Goal: Task Accomplishment & Management: Manage account settings

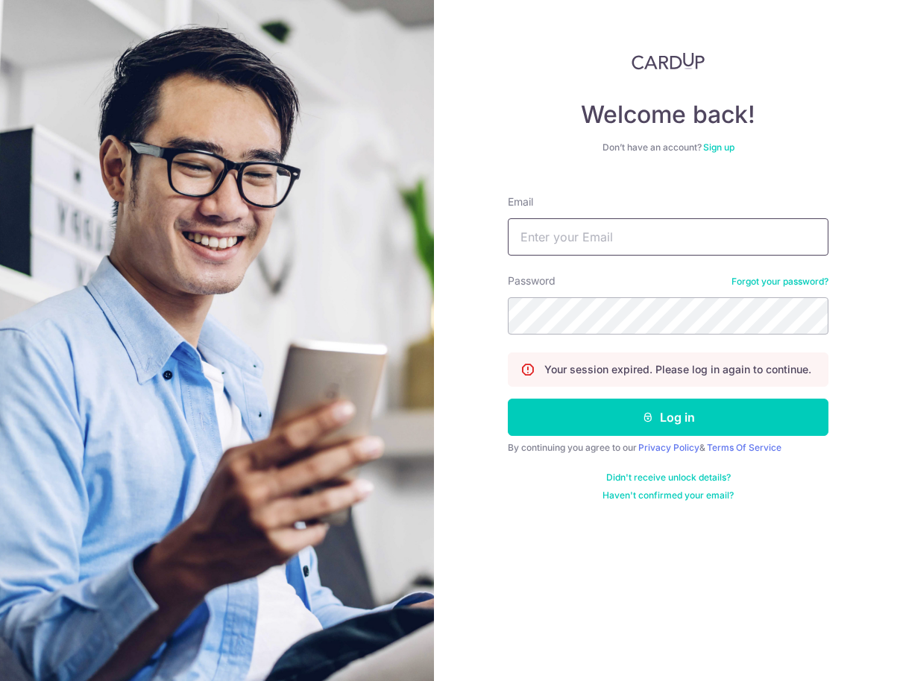
click at [621, 242] on input "Email" at bounding box center [668, 236] width 321 height 37
type input "[EMAIL_ADDRESS][DOMAIN_NAME]"
click at [668, 417] on button "Log in" at bounding box center [668, 417] width 321 height 37
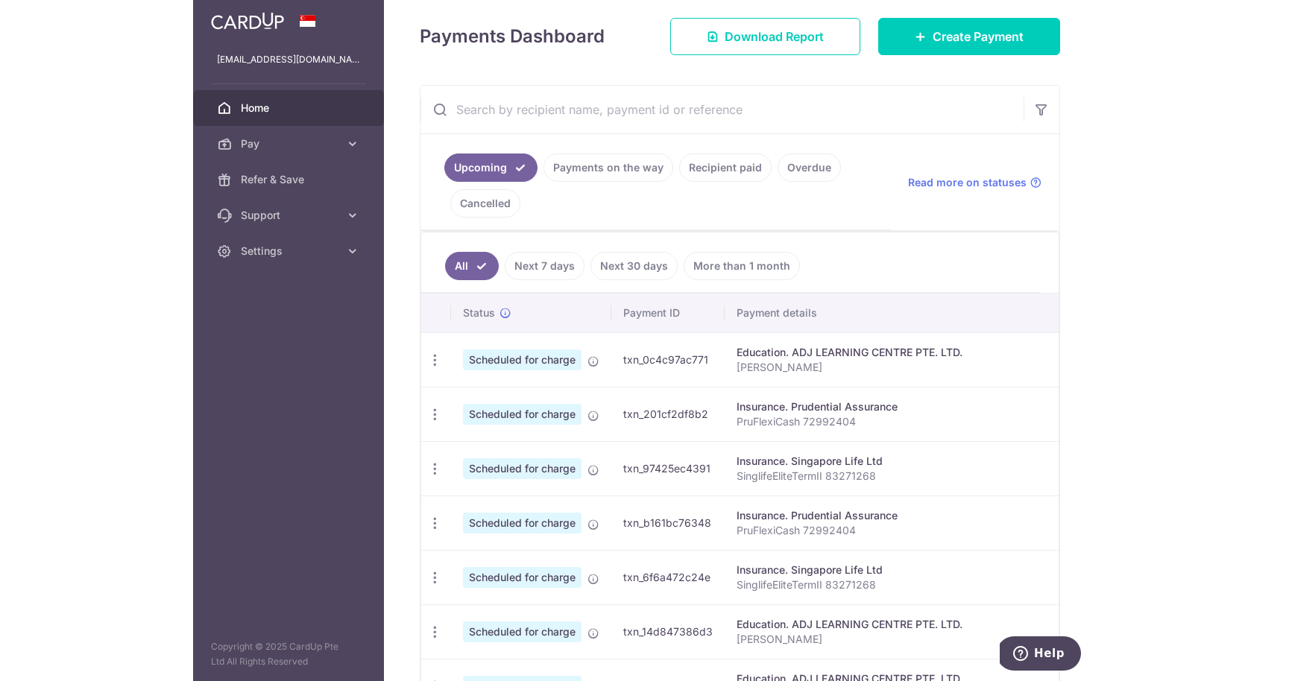
scroll to position [300, 0]
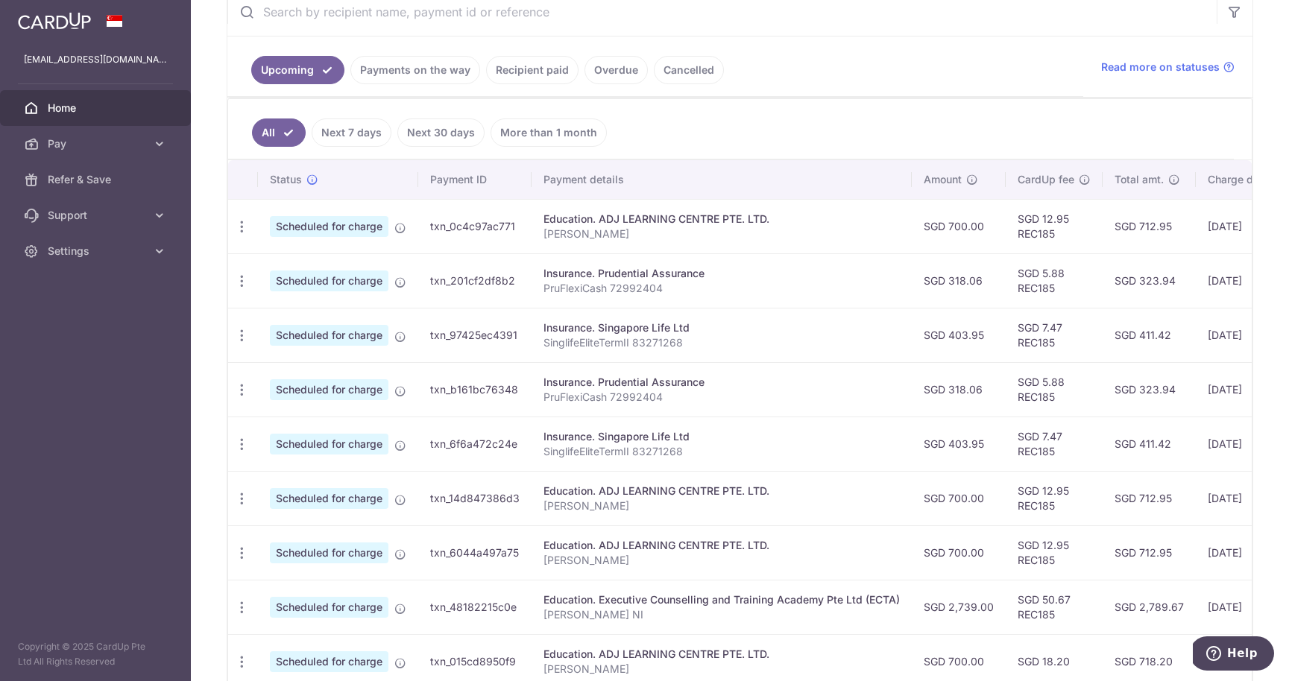
click at [353, 136] on link "Next 7 days" at bounding box center [352, 133] width 80 height 28
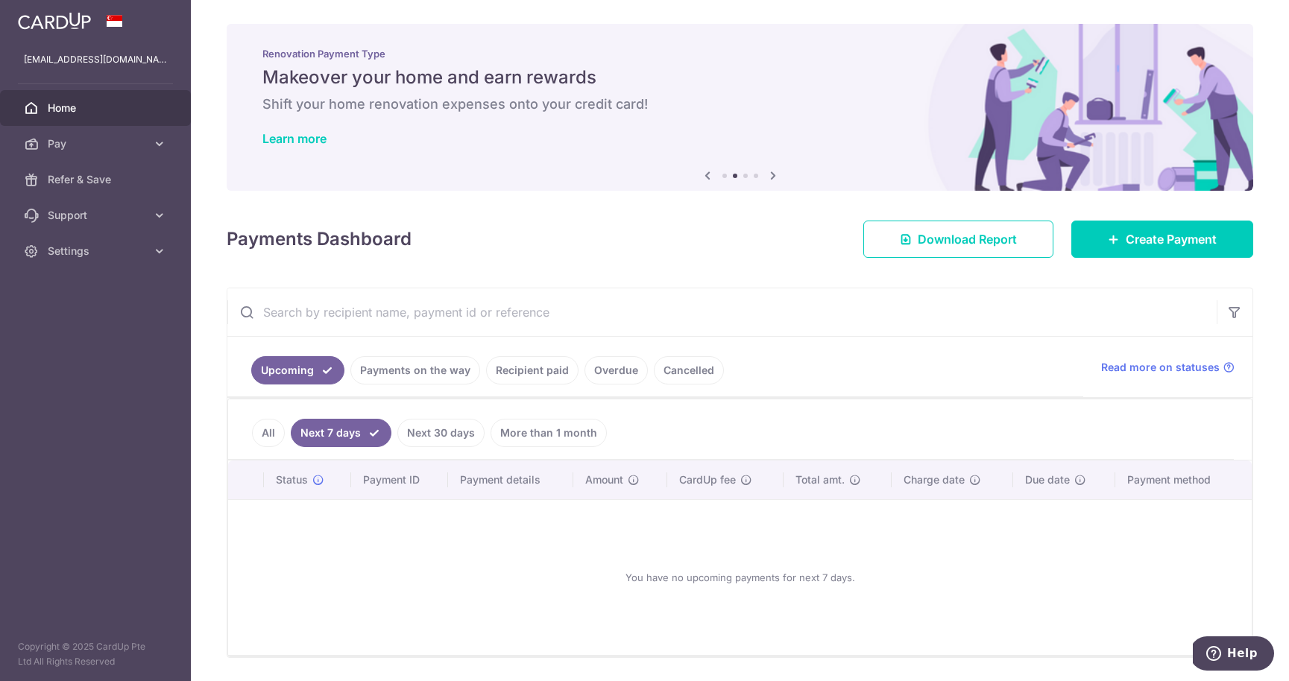
scroll to position [47, 0]
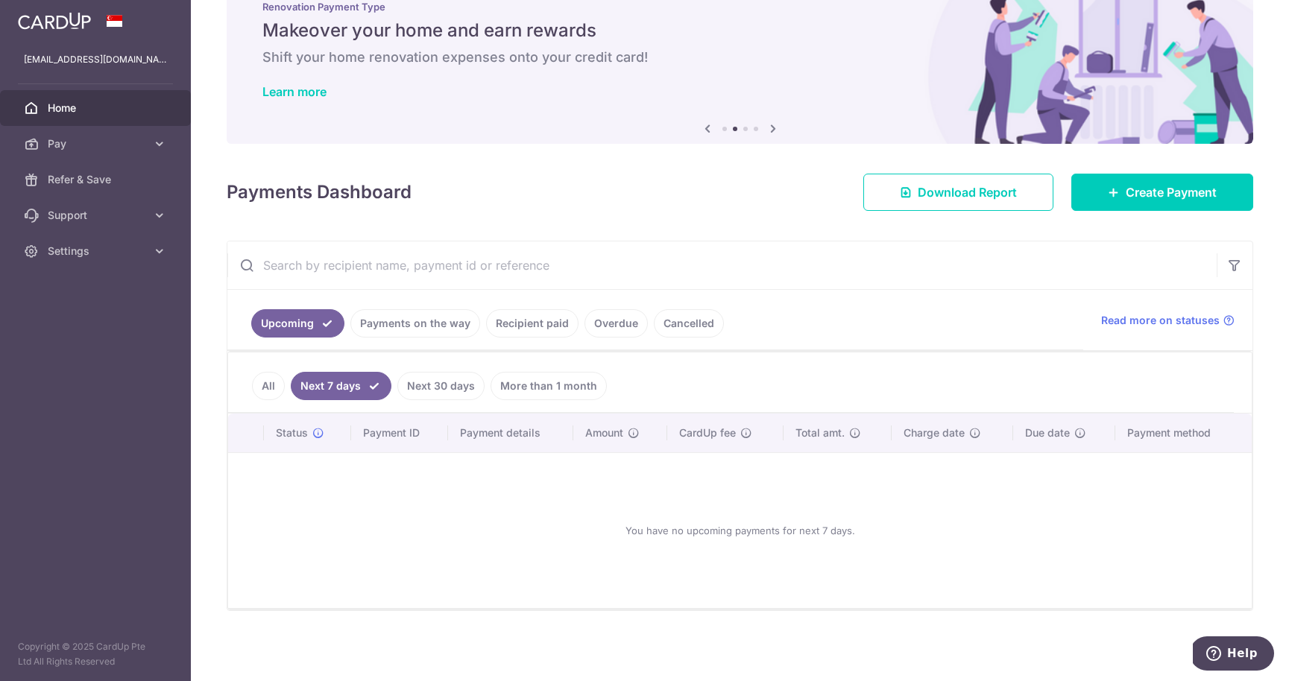
click at [417, 323] on link "Payments on the way" at bounding box center [415, 323] width 130 height 28
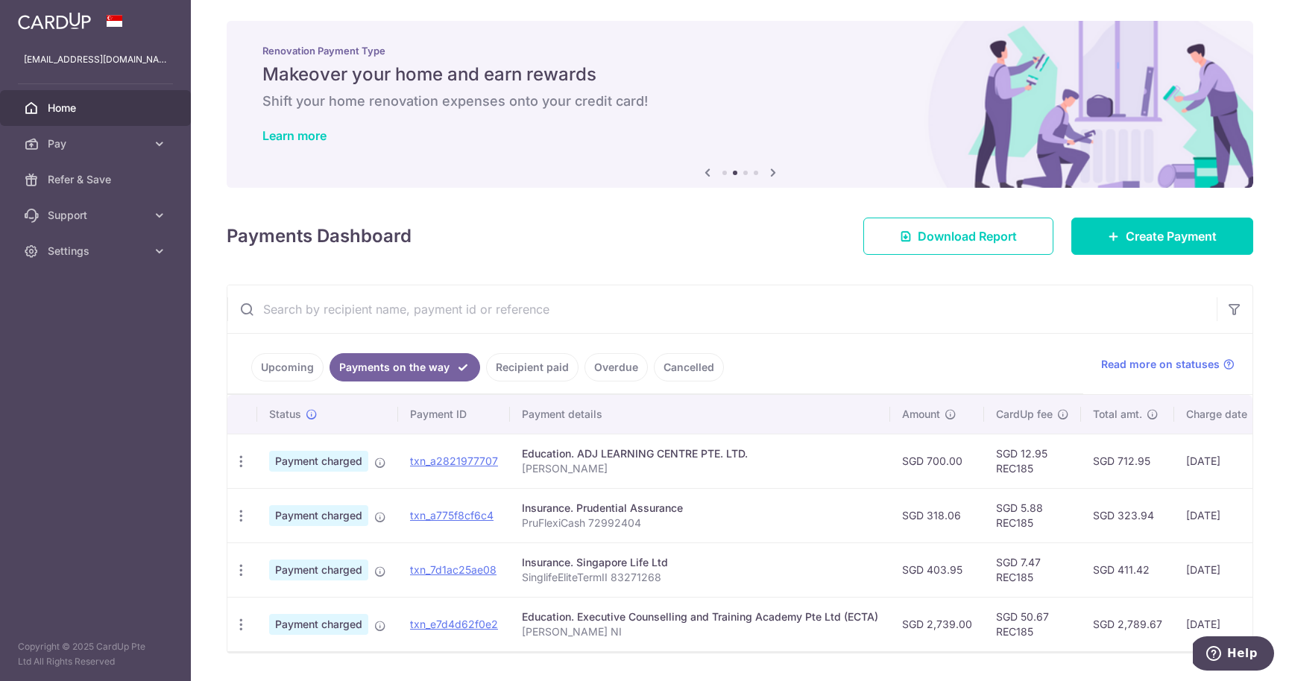
scroll to position [45, 0]
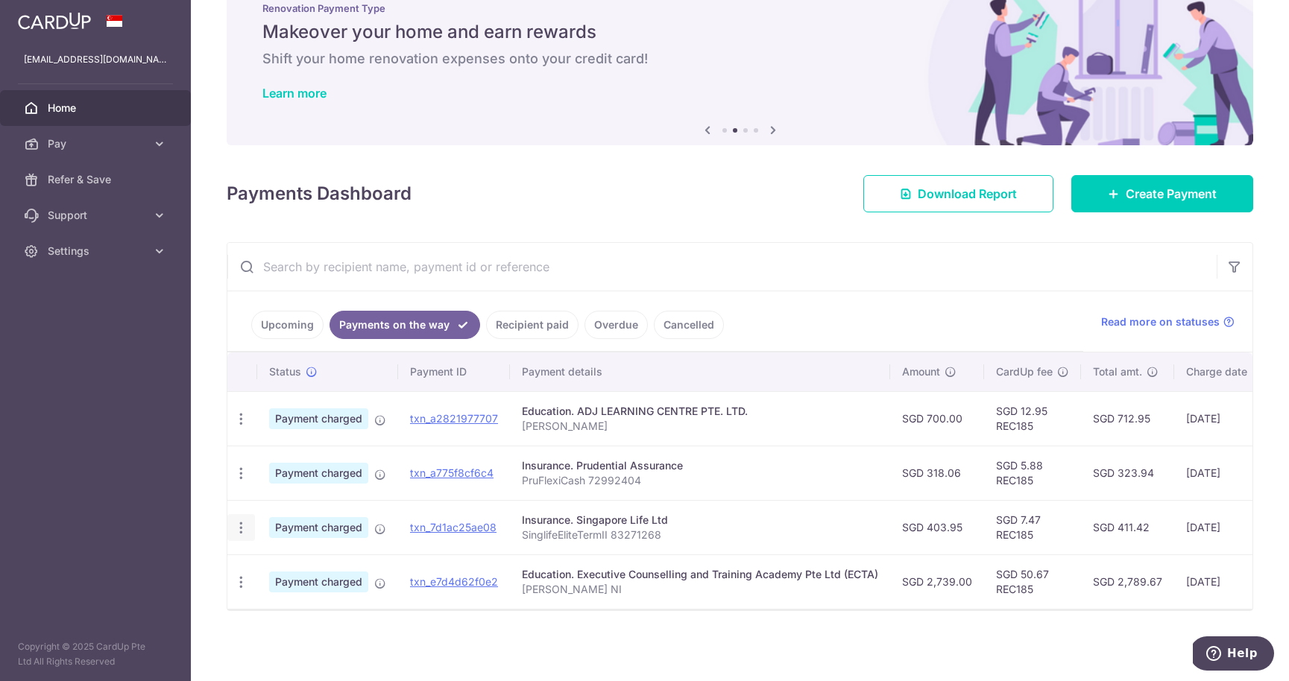
click at [245, 526] on icon "button" at bounding box center [241, 528] width 16 height 16
click at [244, 526] on icon "button" at bounding box center [241, 528] width 16 height 16
click at [290, 331] on link "Upcoming" at bounding box center [287, 325] width 72 height 28
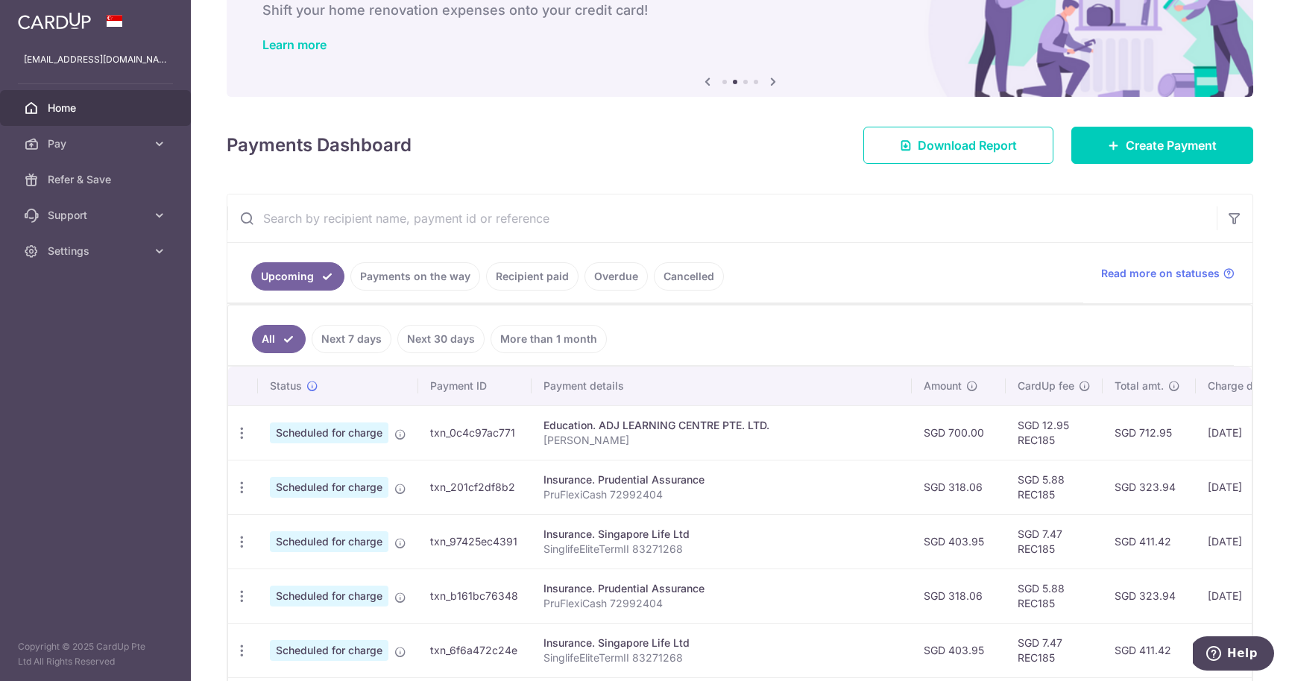
scroll to position [162, 0]
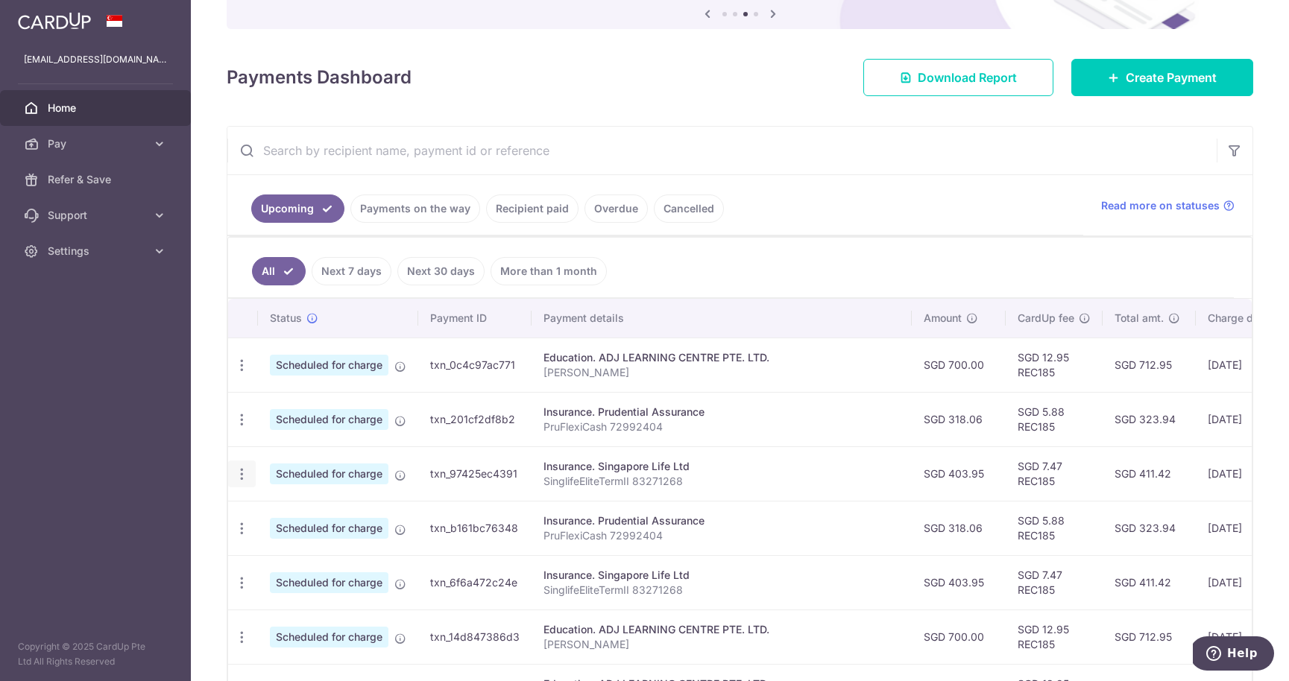
click at [239, 470] on icon "button" at bounding box center [242, 475] width 16 height 16
click at [283, 552] on span "Cancel payment" at bounding box center [321, 552] width 100 height 18
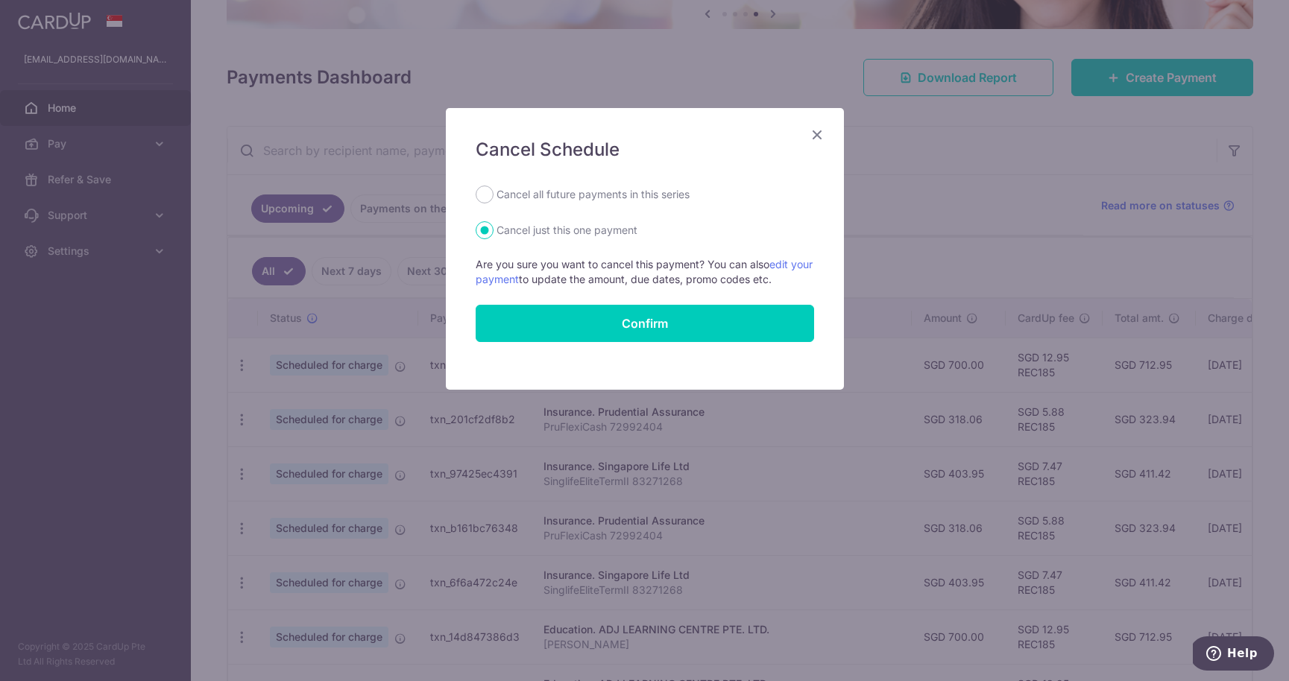
click at [627, 195] on label "Cancel all future payments in this series" at bounding box center [592, 195] width 193 height 18
click at [494, 195] on input "Cancel all future payments in this series" at bounding box center [485, 195] width 18 height 18
radio input "true"
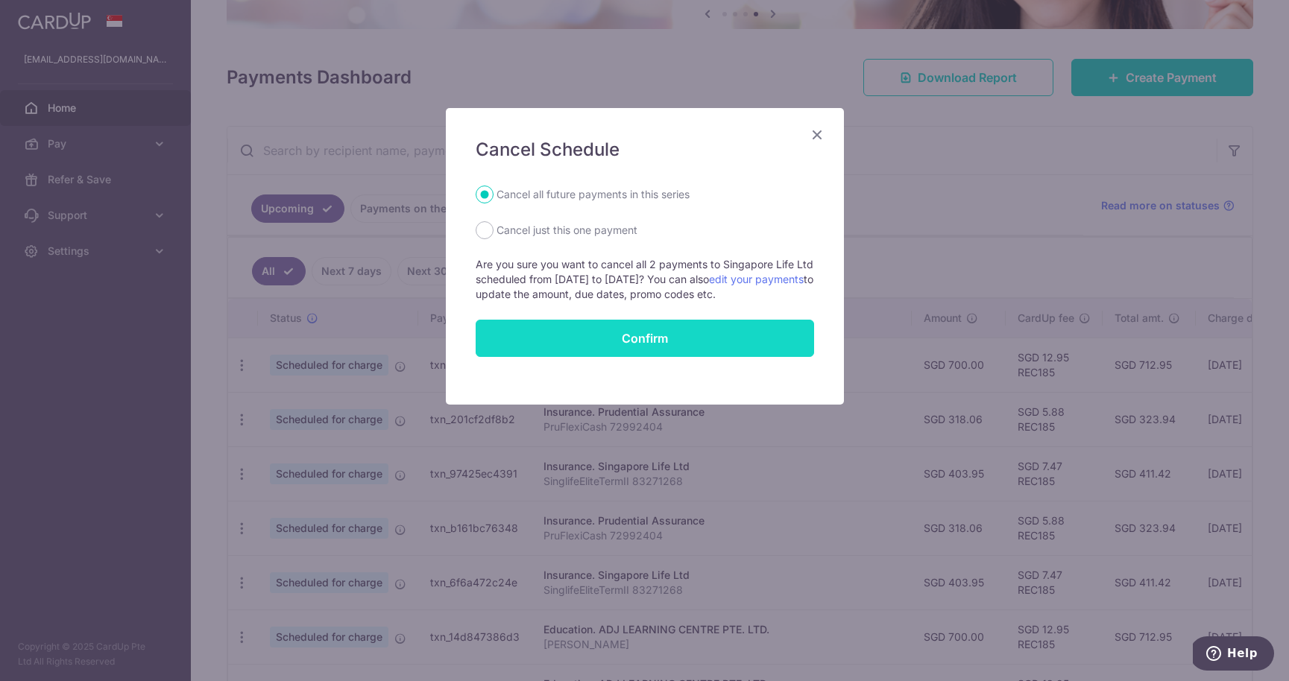
click at [643, 336] on button "Confirm" at bounding box center [645, 338] width 338 height 37
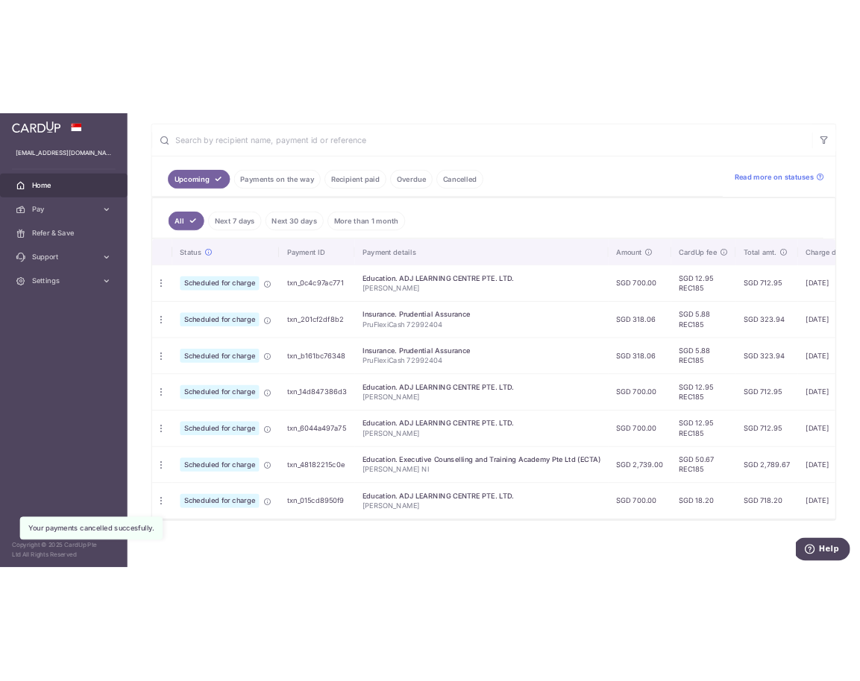
scroll to position [262, 0]
